Goal: Use online tool/utility: Utilize a website feature to perform a specific function

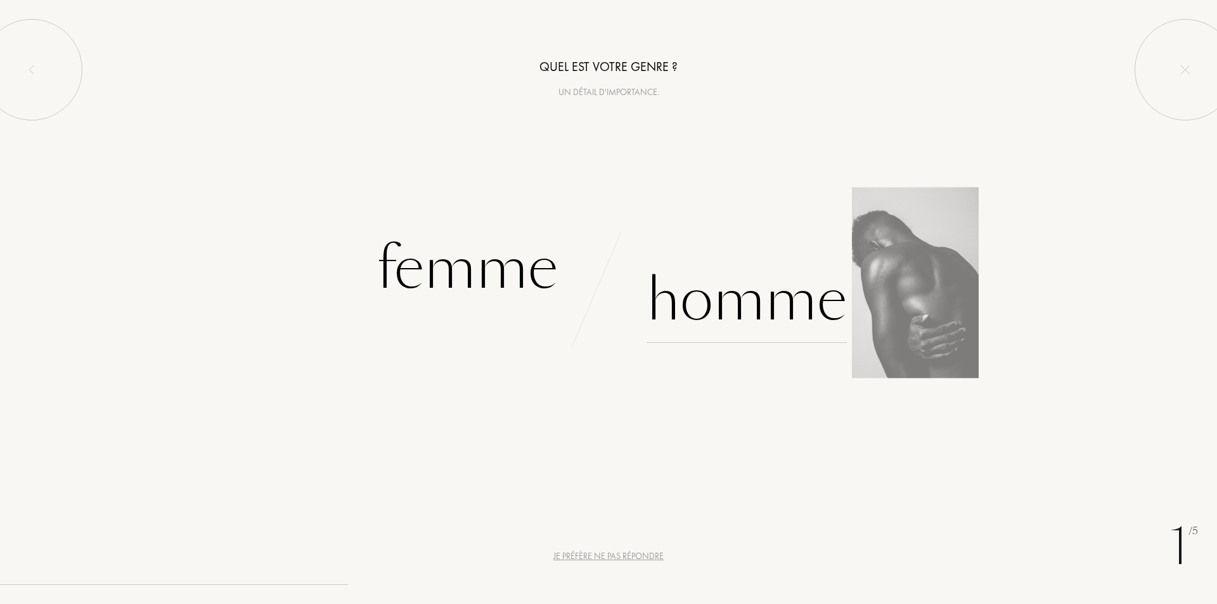
click at [703, 319] on div "Homme" at bounding box center [746, 300] width 200 height 86
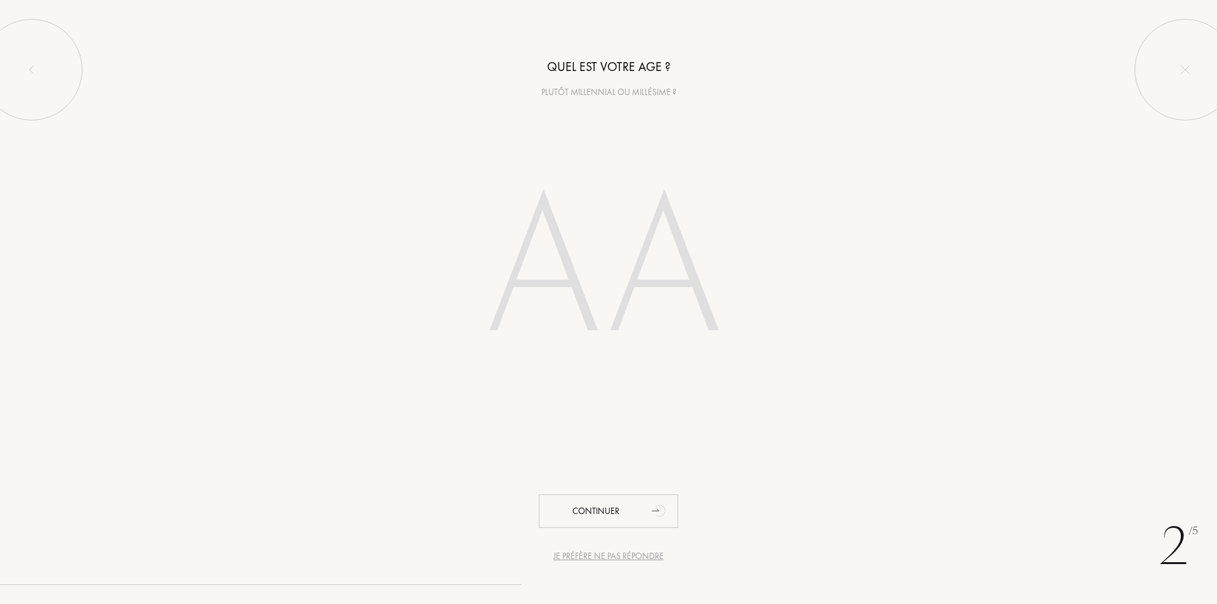
click at [604, 297] on input "number" at bounding box center [608, 271] width 361 height 257
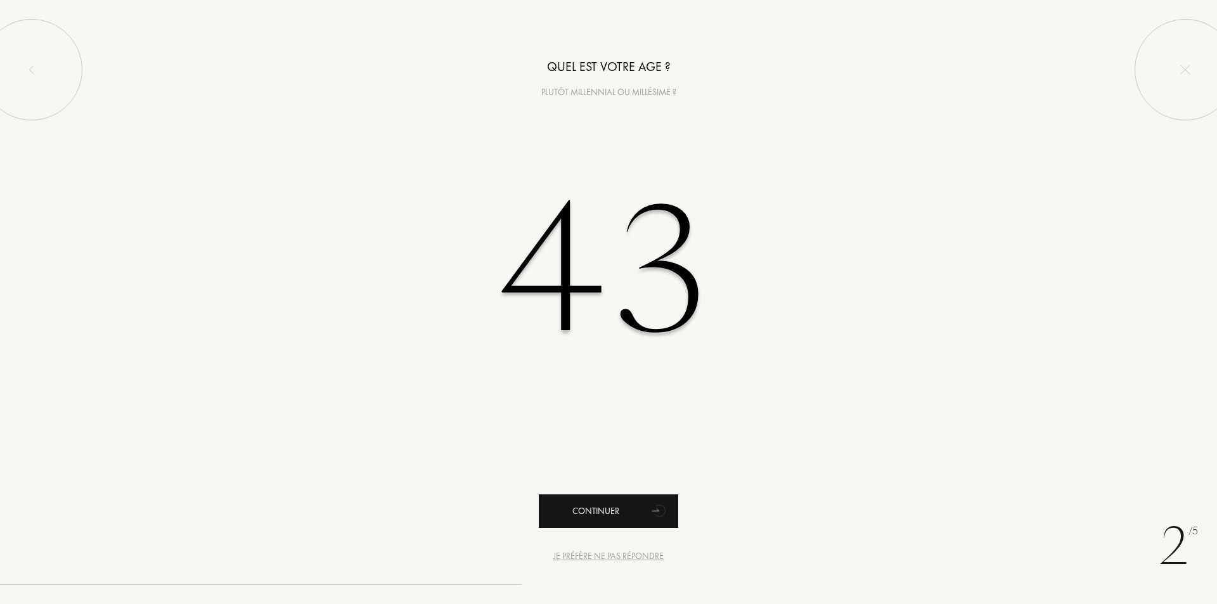
type input "43"
click at [637, 525] on div "Continuer" at bounding box center [608, 511] width 139 height 34
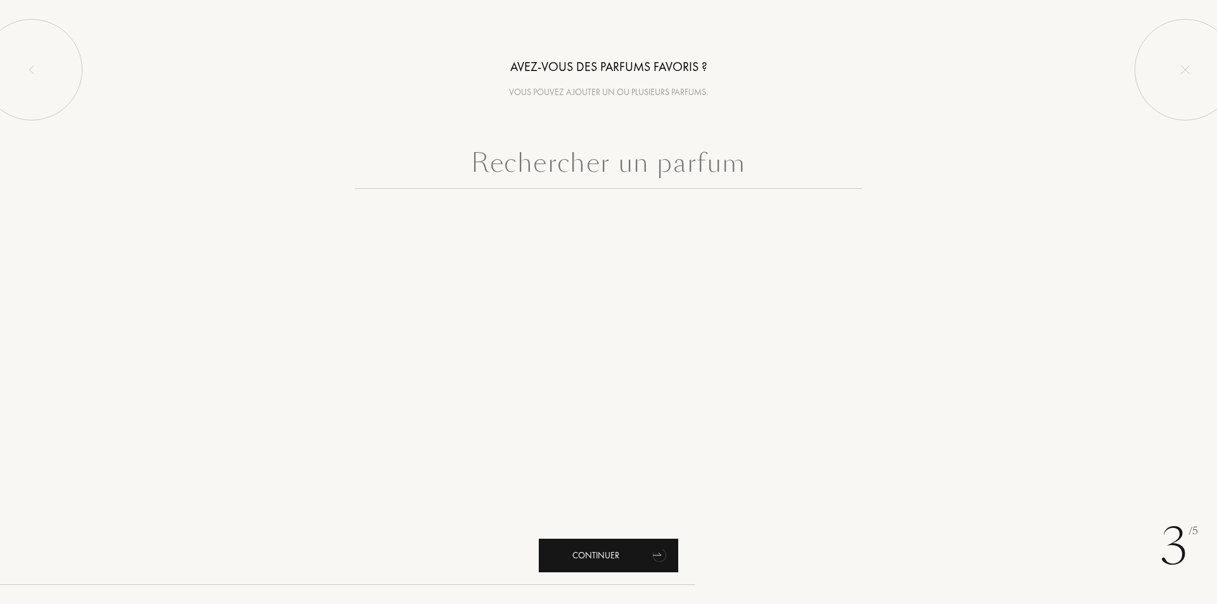
click at [607, 553] on div "Continuer" at bounding box center [608, 556] width 139 height 34
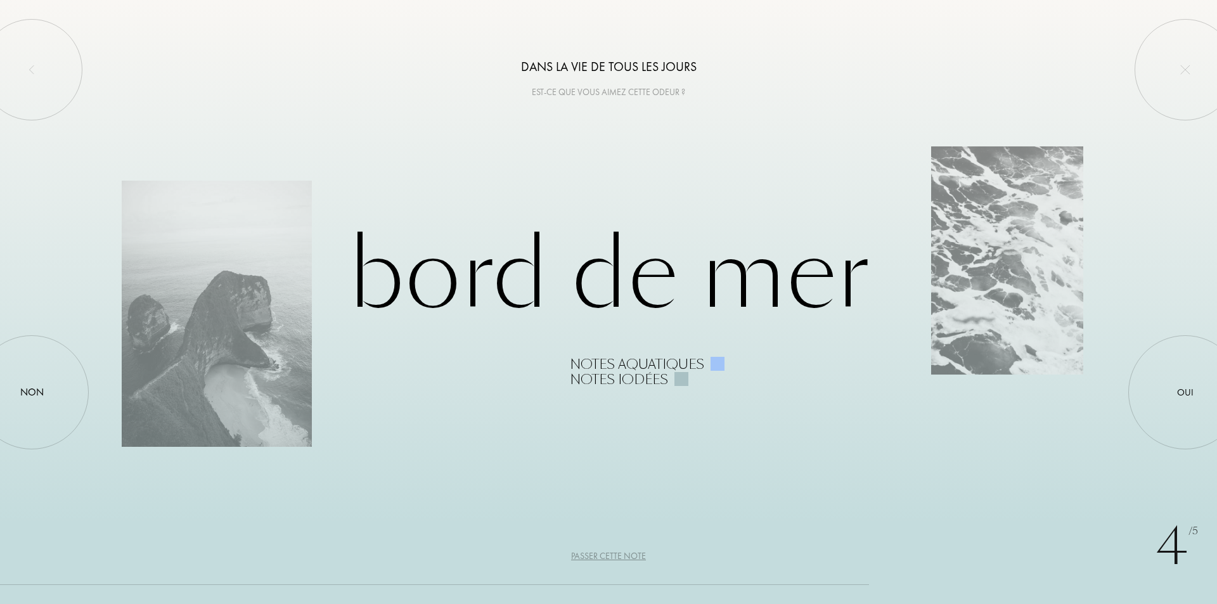
click at [638, 553] on div "Passer cette note" at bounding box center [608, 555] width 75 height 13
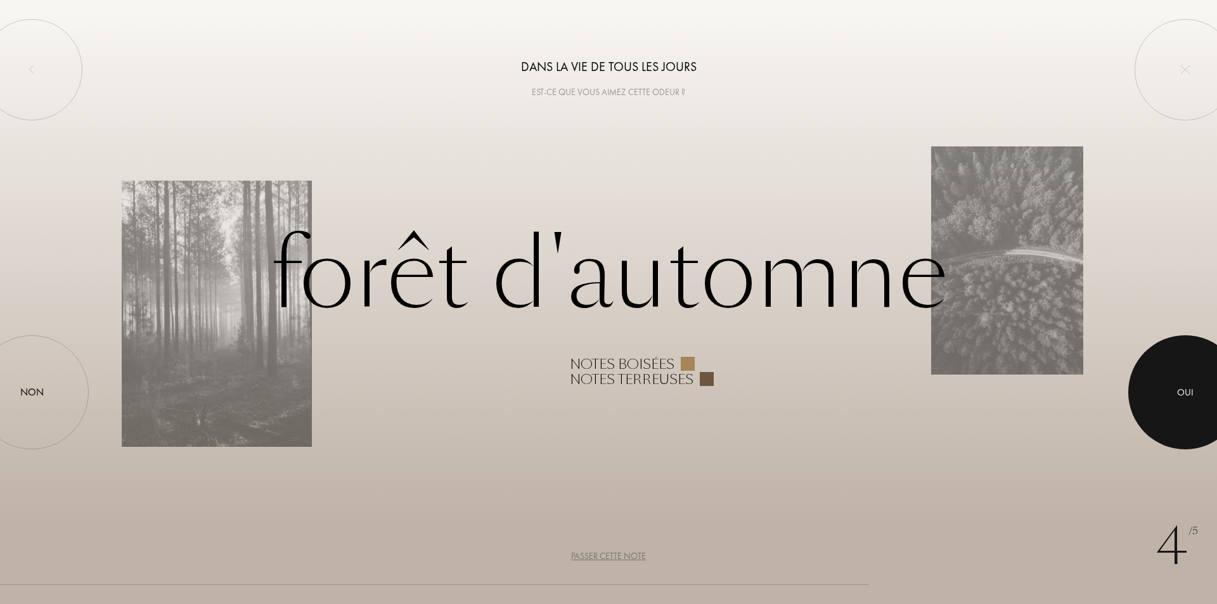
click at [1150, 382] on div at bounding box center [1185, 392] width 114 height 114
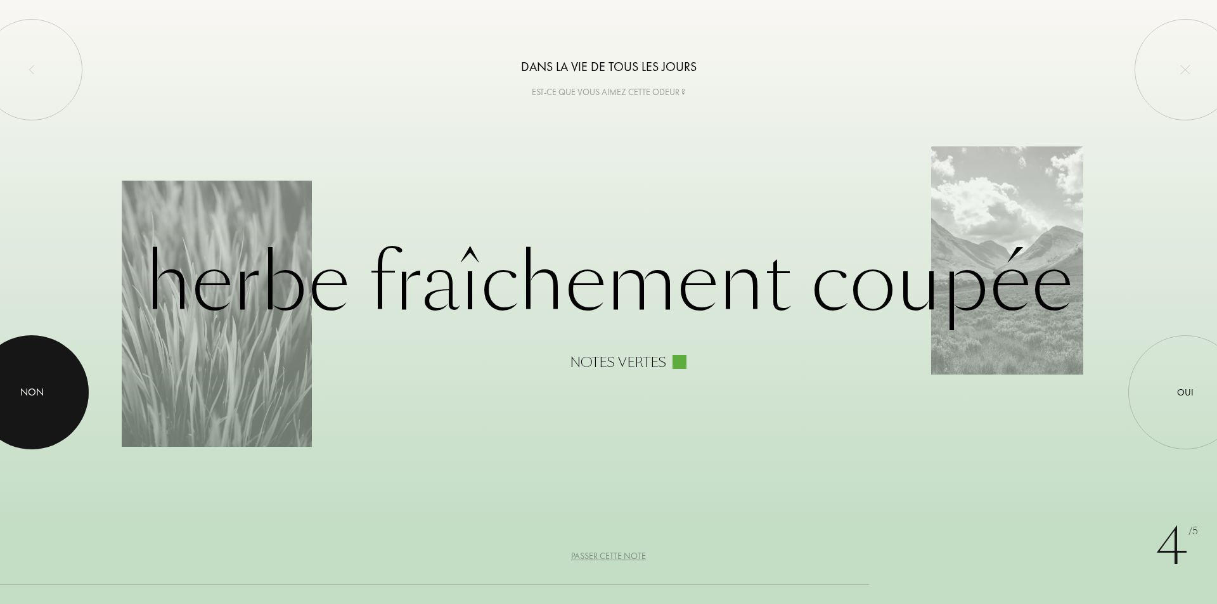
click at [37, 397] on div "Non" at bounding box center [31, 392] width 23 height 15
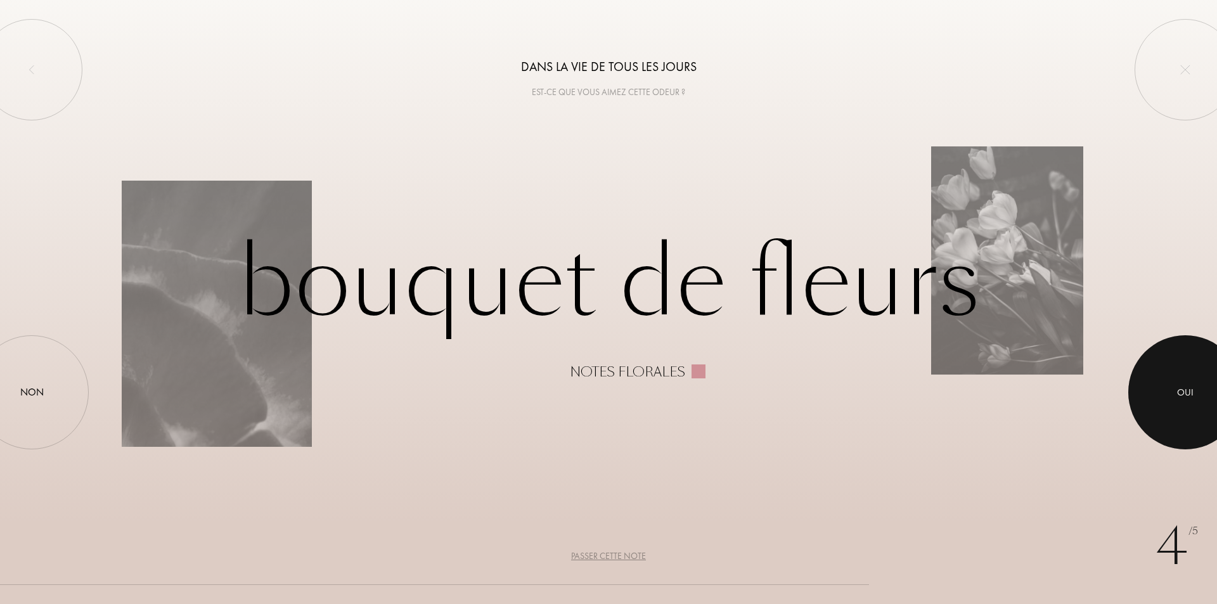
click at [1203, 378] on div at bounding box center [1185, 392] width 114 height 114
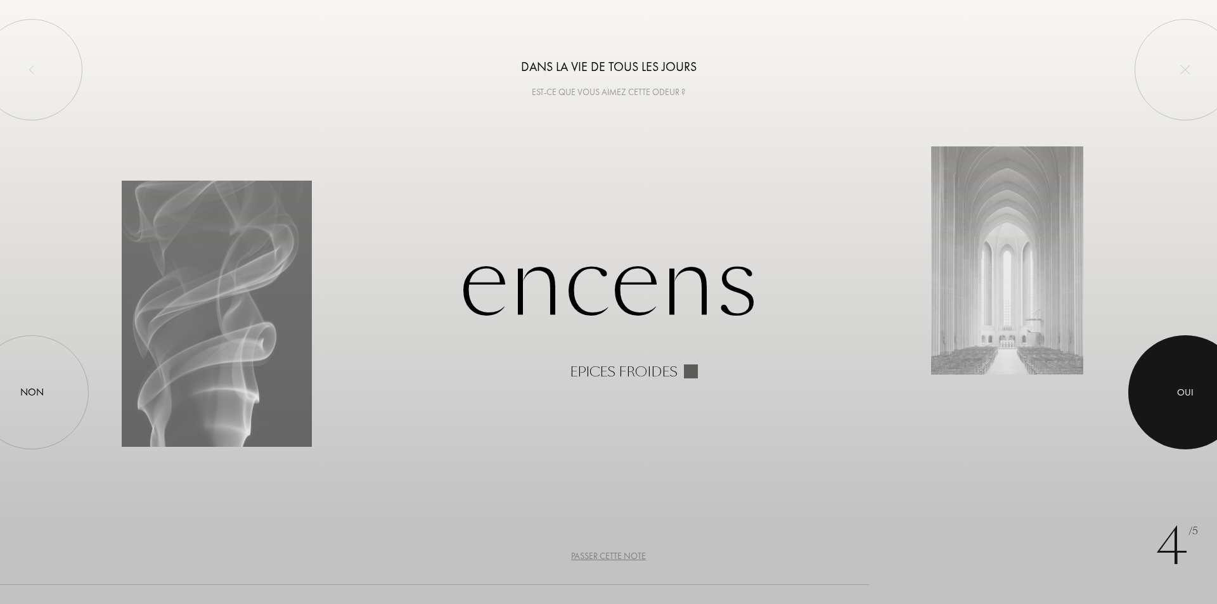
click at [1176, 373] on div at bounding box center [1185, 392] width 114 height 114
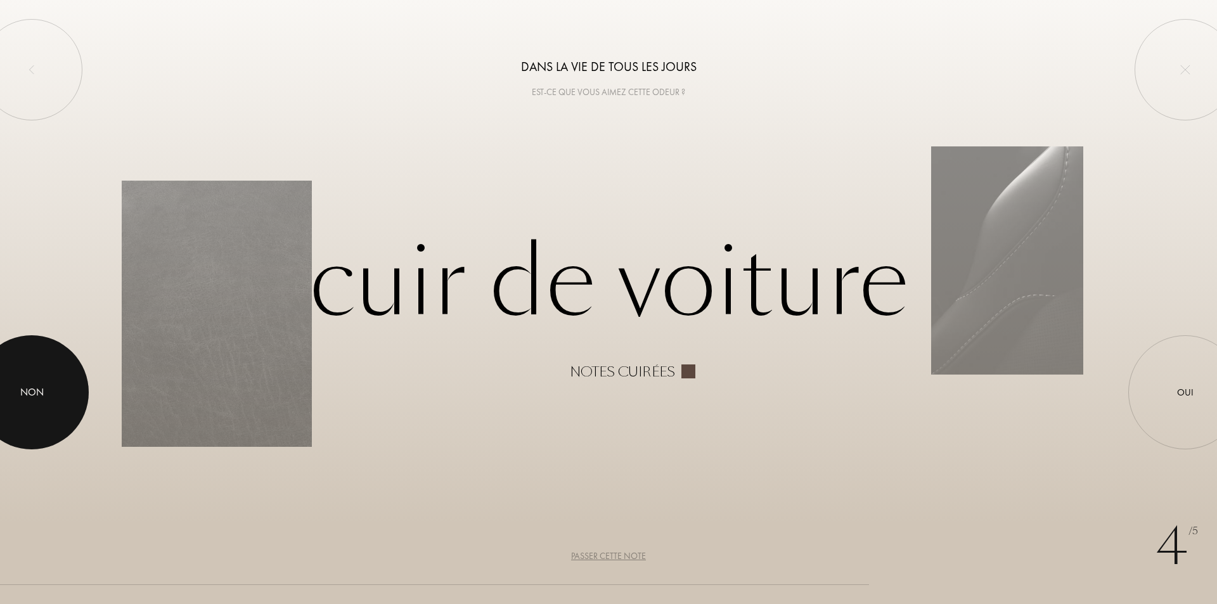
click at [40, 382] on div at bounding box center [32, 392] width 114 height 114
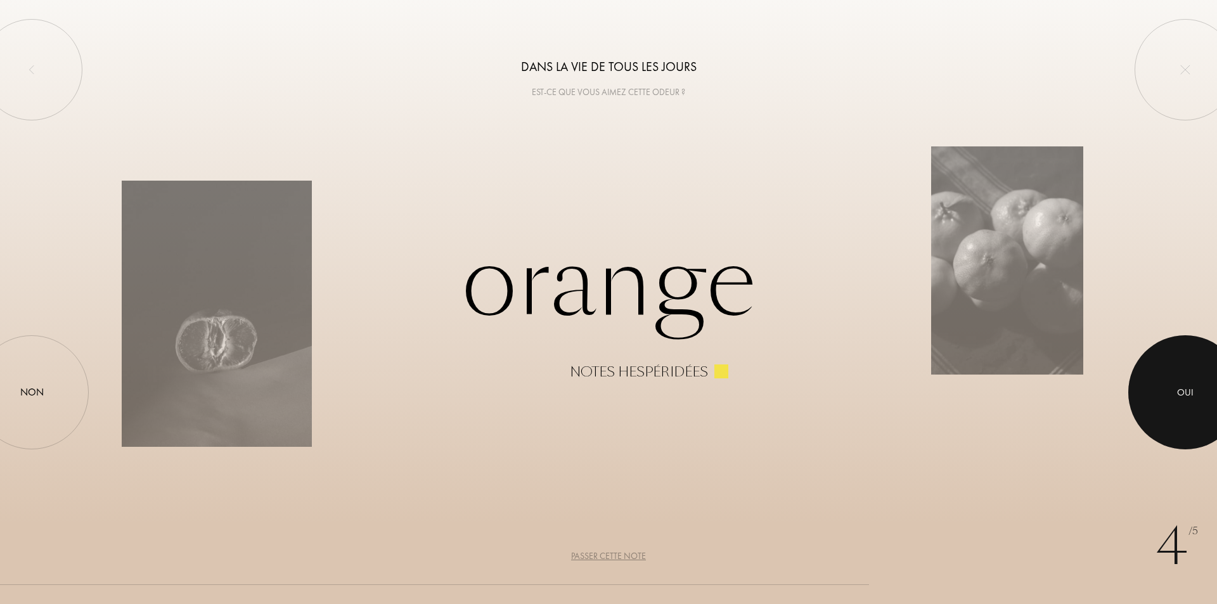
click at [1208, 382] on div at bounding box center [1185, 392] width 114 height 114
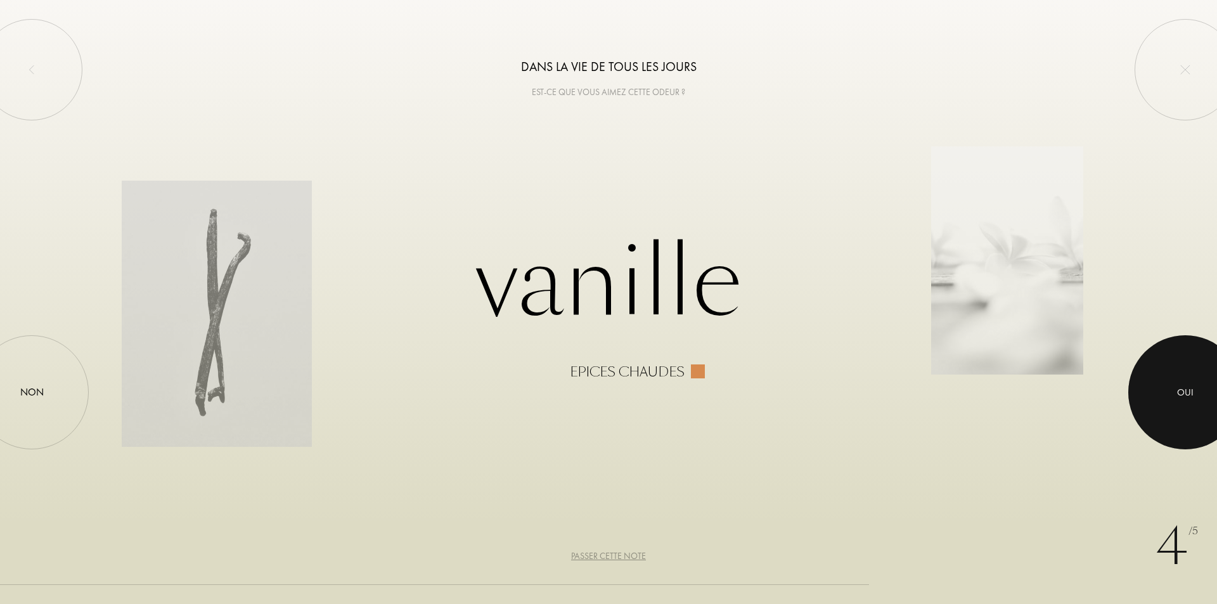
click at [1208, 382] on div at bounding box center [1185, 392] width 114 height 114
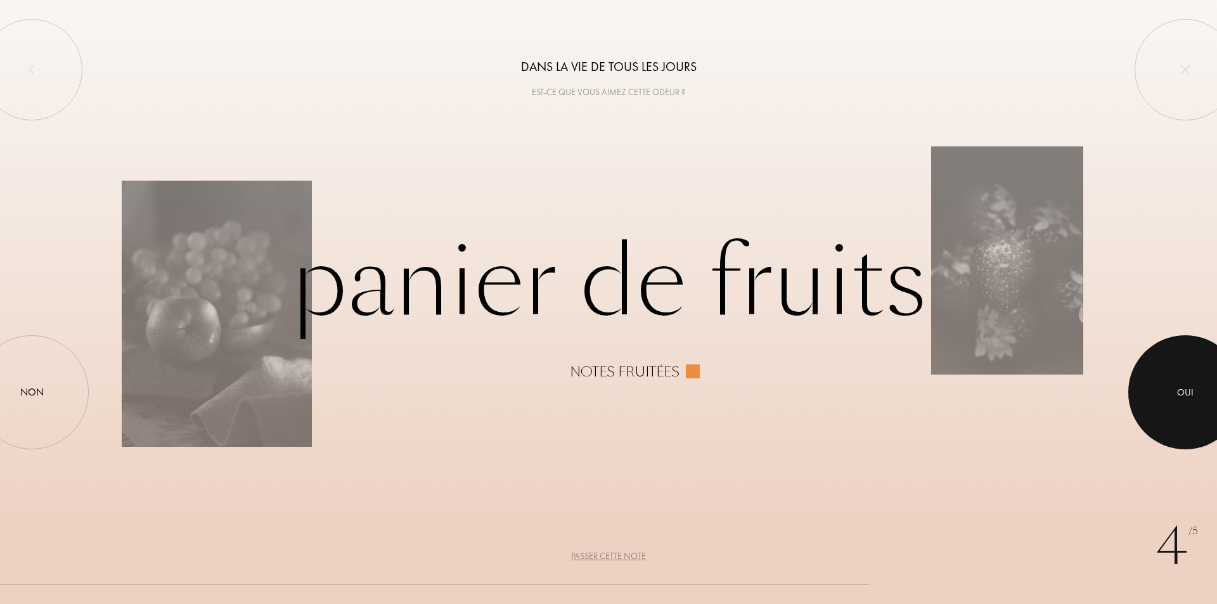
click at [1208, 382] on div at bounding box center [1185, 392] width 114 height 114
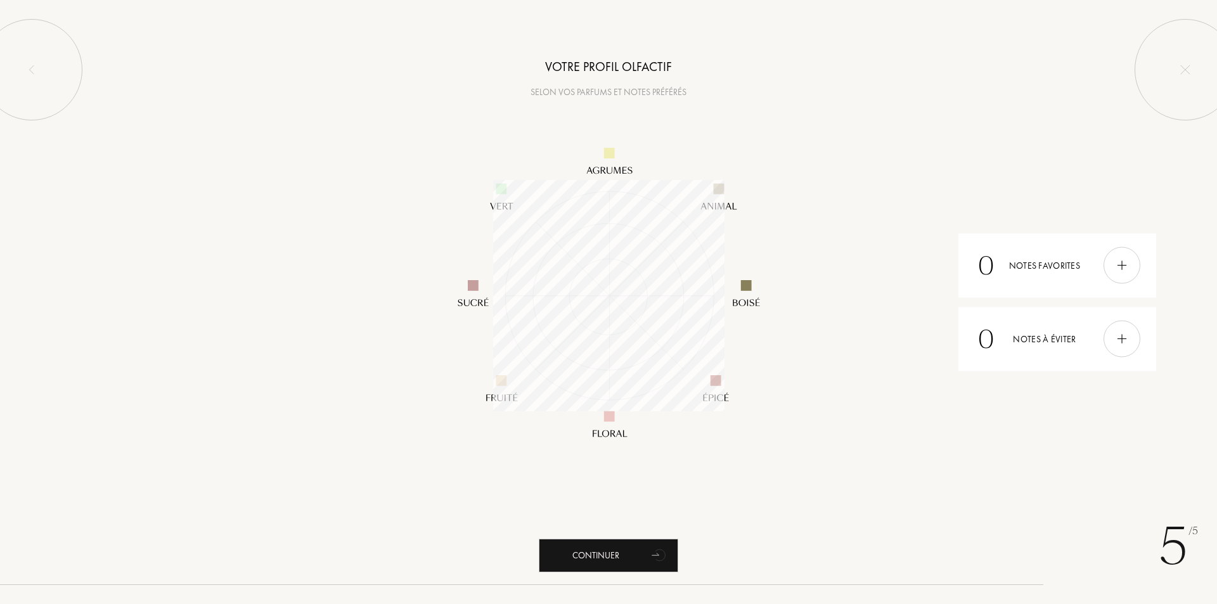
scroll to position [231, 231]
click at [645, 554] on div "Continuer" at bounding box center [608, 556] width 139 height 34
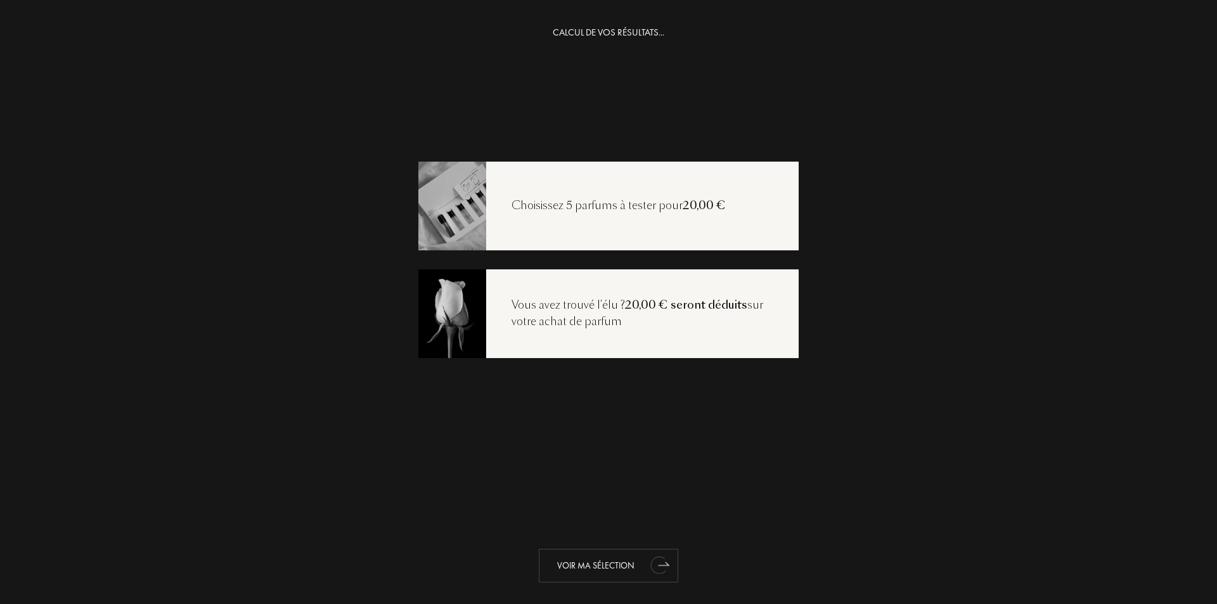
click at [632, 565] on div "Voir ma sélection" at bounding box center [608, 566] width 139 height 34
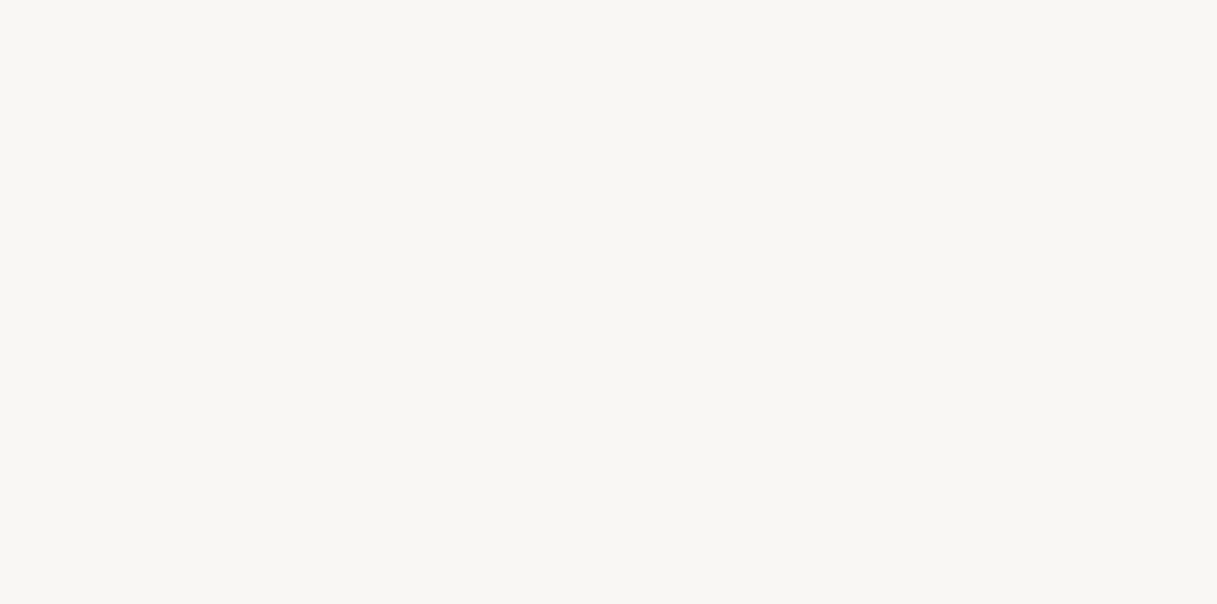
select select "FR"
